Goal: Check status

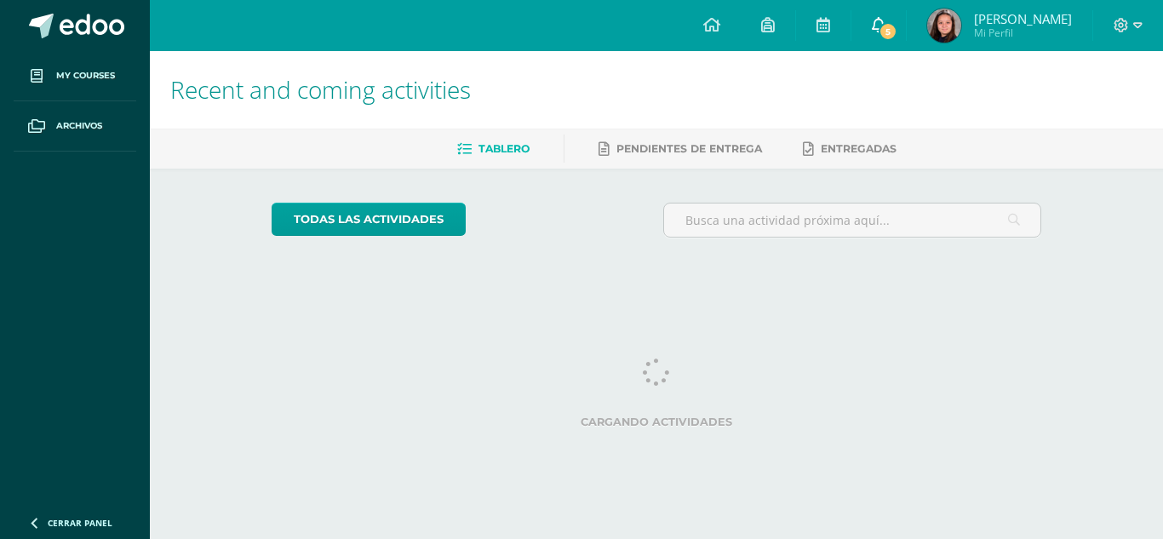
click at [903, 20] on link "5" at bounding box center [879, 25] width 54 height 51
click at [1002, 15] on span "[PERSON_NAME]" at bounding box center [1023, 18] width 98 height 17
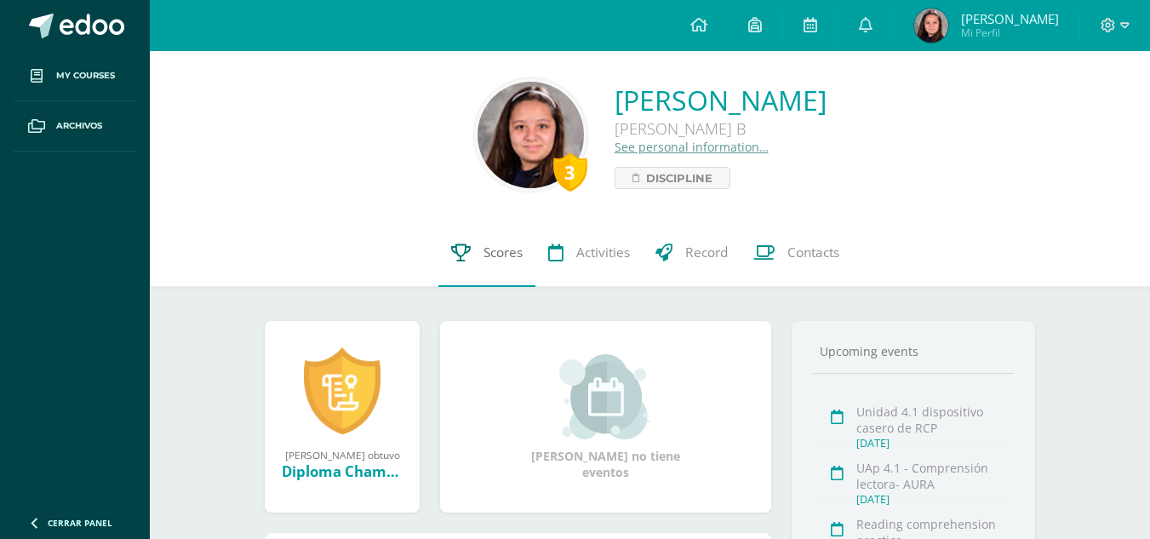
click at [500, 259] on span "Scores" at bounding box center [503, 253] width 39 height 18
